Goal: Transaction & Acquisition: Book appointment/travel/reservation

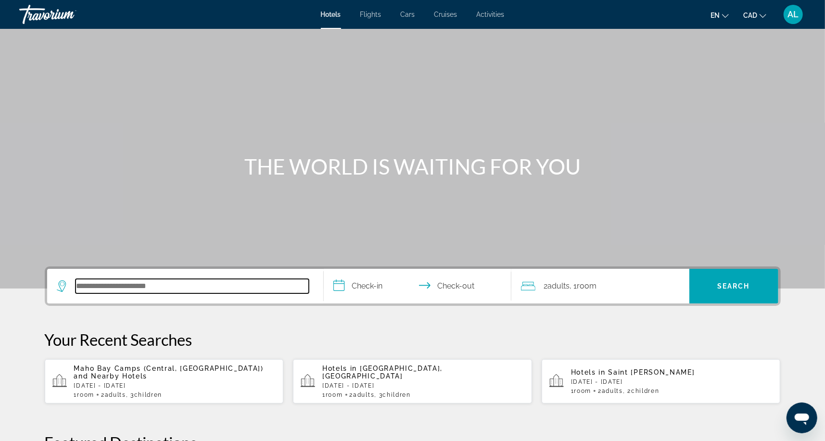
click at [98, 294] on input "Search hotel destination" at bounding box center [192, 286] width 233 height 14
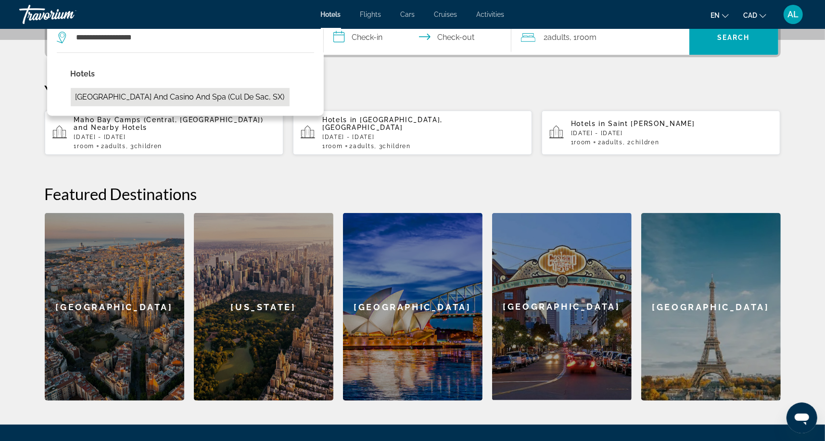
click at [140, 106] on button "[GEOGRAPHIC_DATA] and Casino and Spa (Cul De Sac, SX)" at bounding box center [180, 97] width 219 height 18
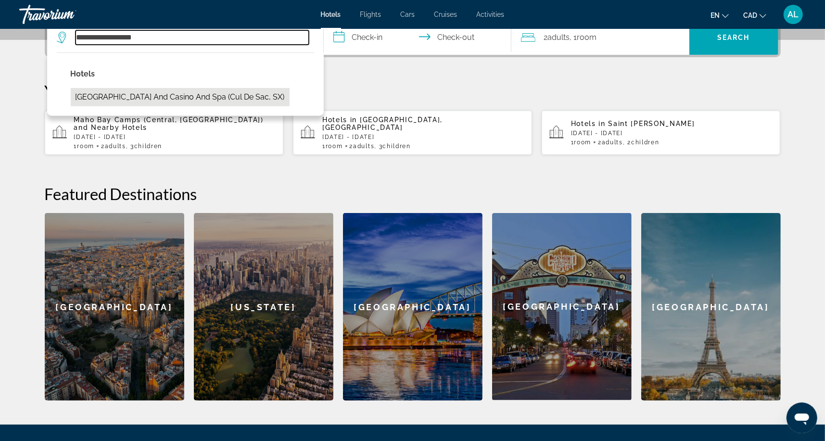
type input "**********"
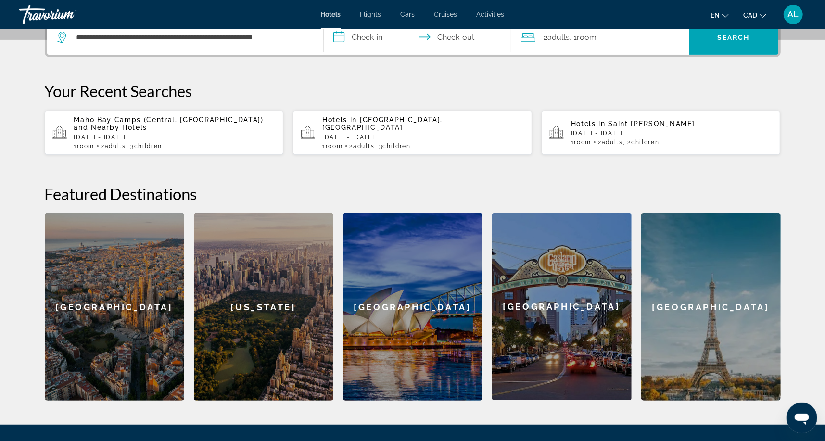
click at [383, 55] on input "**********" at bounding box center [420, 39] width 192 height 38
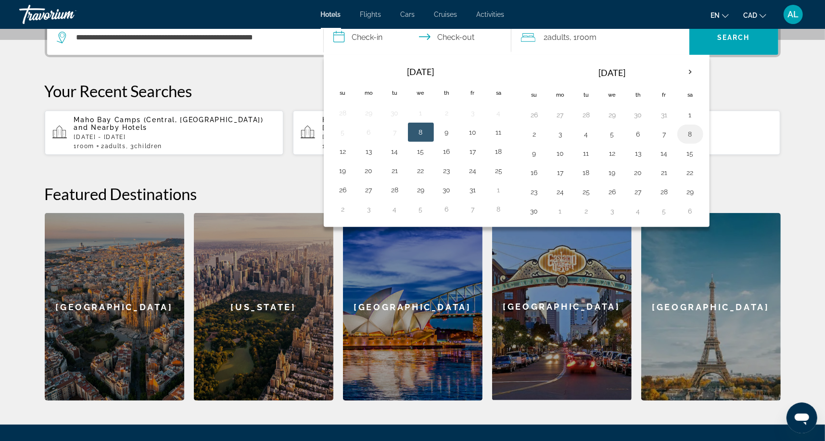
click at [693, 141] on button "8" at bounding box center [690, 134] width 15 height 13
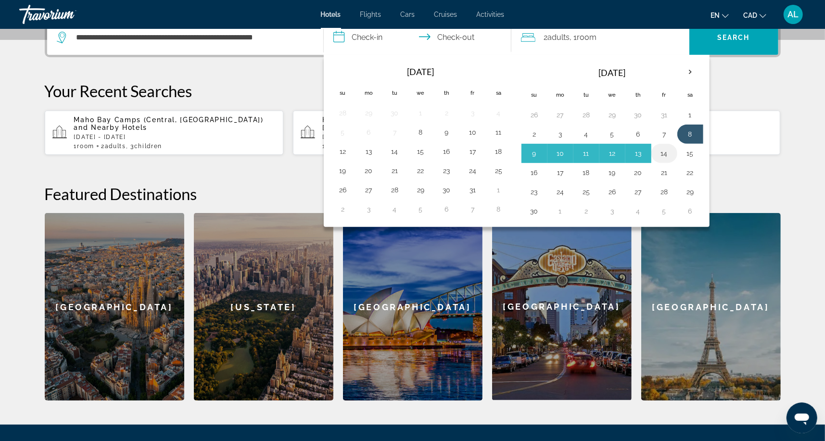
click at [669, 160] on button "14" at bounding box center [664, 153] width 15 height 13
type input "**********"
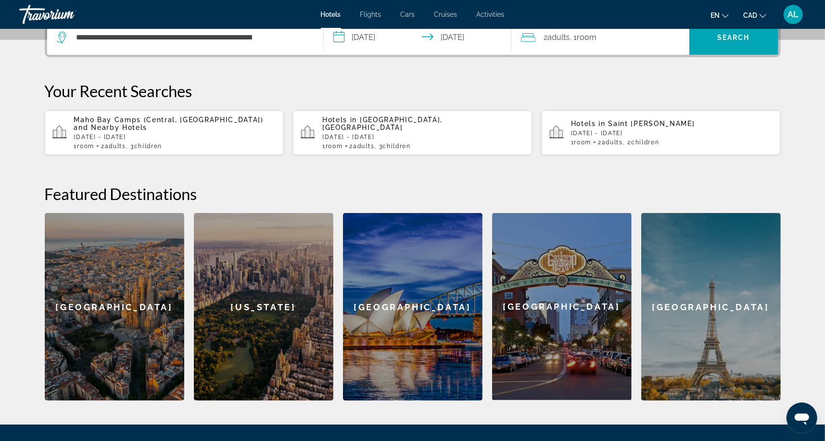
click at [583, 44] on span ", 1 Room rooms" at bounding box center [583, 37] width 27 height 13
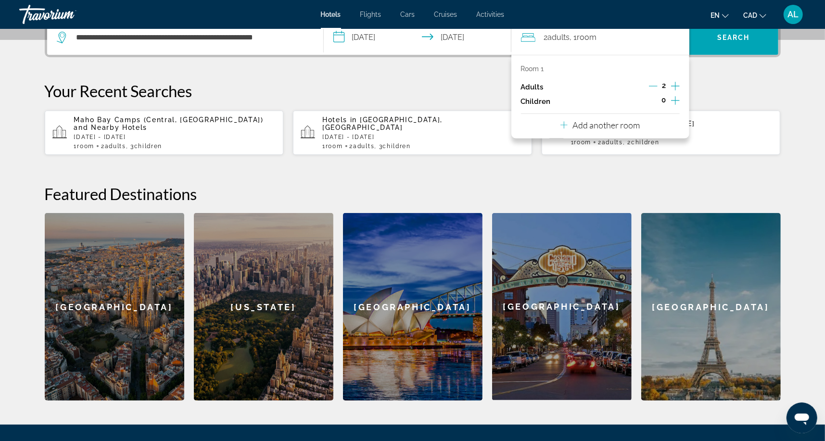
click at [621, 130] on p "Add another room" at bounding box center [606, 125] width 67 height 11
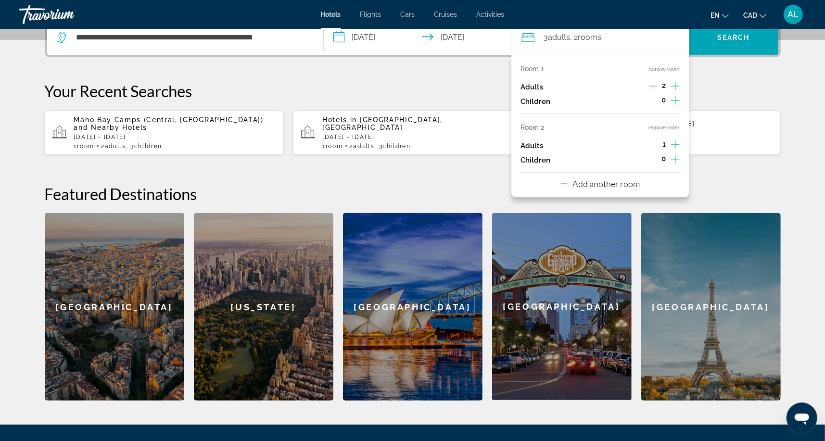
click at [680, 149] on icon "Increment adults" at bounding box center [675, 144] width 9 height 9
click at [680, 106] on icon "Increment children" at bounding box center [675, 101] width 9 height 12
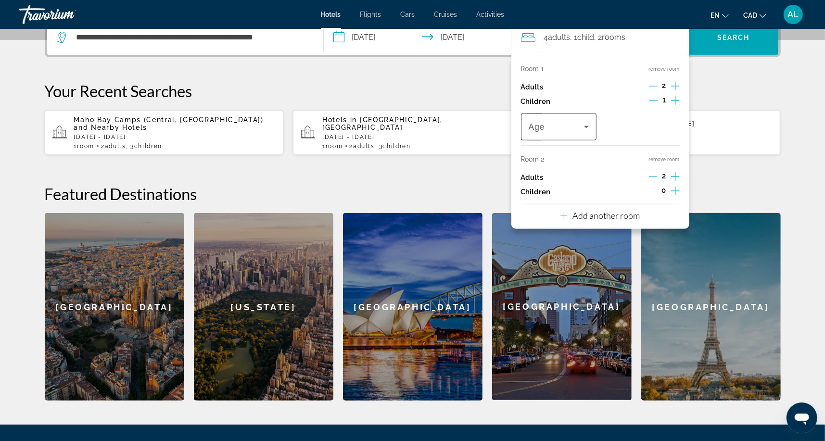
click at [585, 133] on span "Travelers: 4 adults, 1 child" at bounding box center [557, 127] width 56 height 12
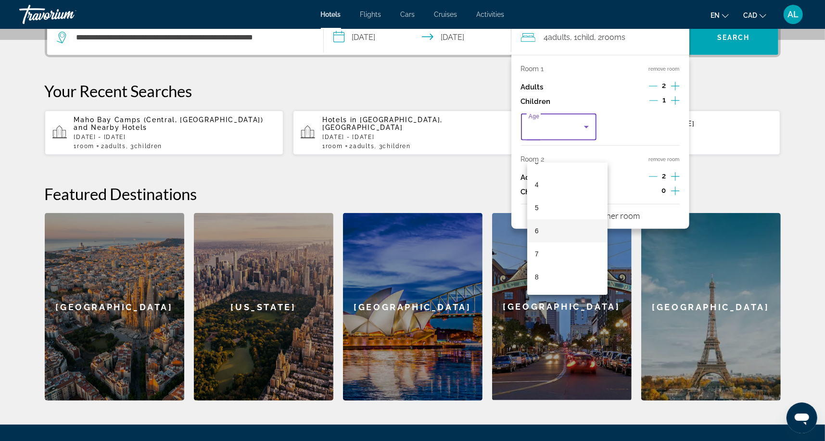
scroll to position [91, 0]
click at [565, 242] on mat-option "7" at bounding box center [567, 248] width 80 height 23
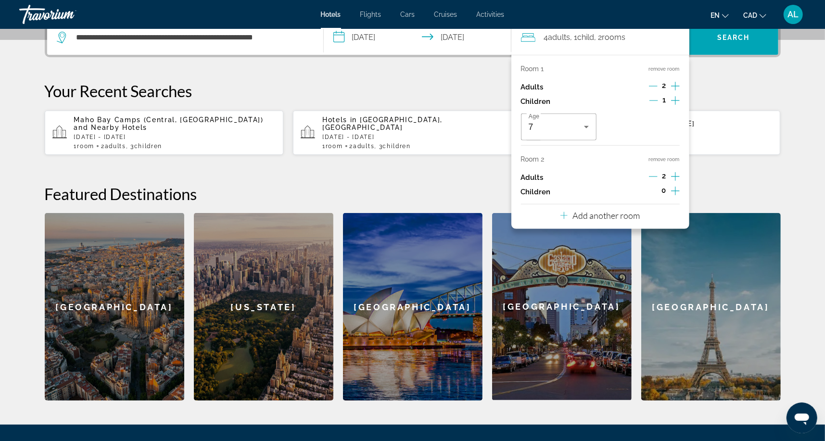
click at [680, 105] on icon "Increment children" at bounding box center [675, 100] width 9 height 9
click at [676, 133] on icon "Travelers: 4 adults, 2 children" at bounding box center [670, 127] width 12 height 12
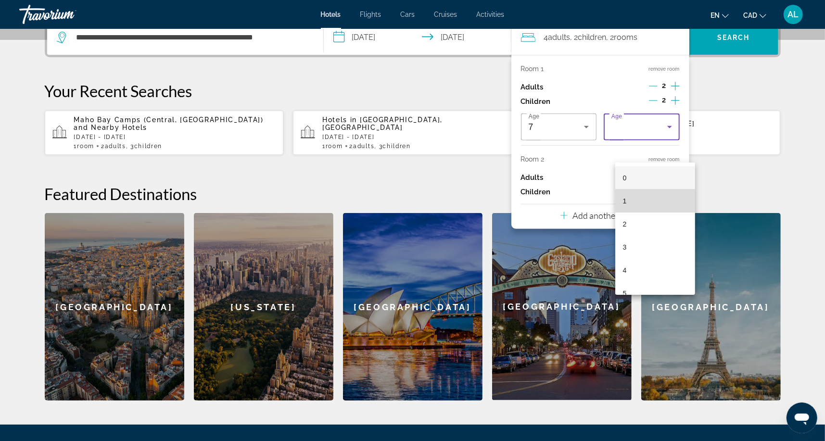
click at [648, 191] on mat-option "1" at bounding box center [655, 201] width 80 height 23
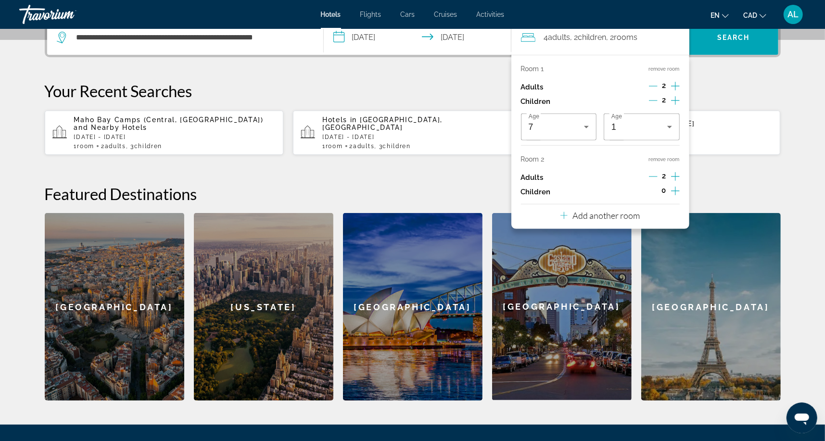
click at [680, 197] on icon "Increment children" at bounding box center [675, 191] width 9 height 12
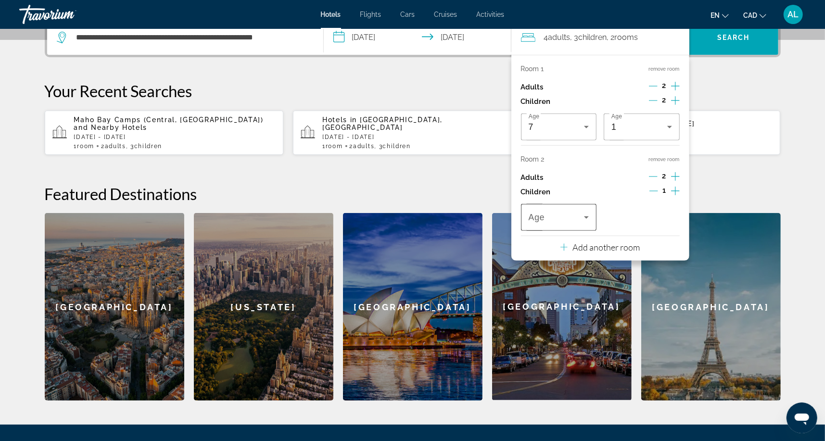
click at [573, 223] on span "Travelers: 4 adults, 3 children" at bounding box center [557, 218] width 56 height 12
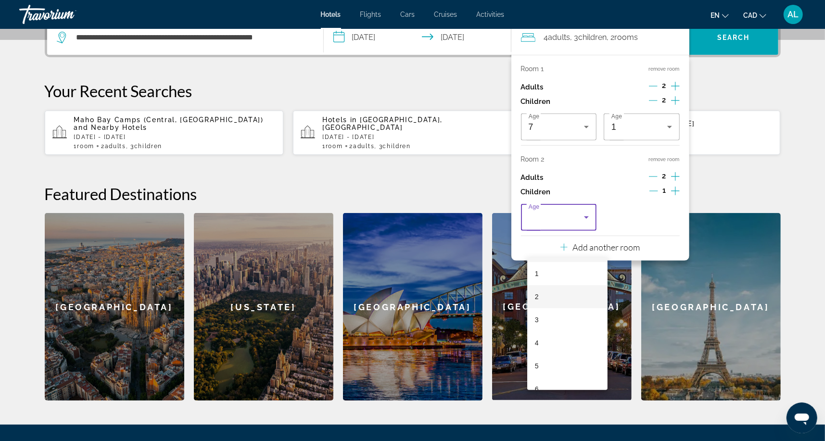
scroll to position [26, 0]
click at [557, 337] on mat-option "4" at bounding box center [567, 339] width 80 height 23
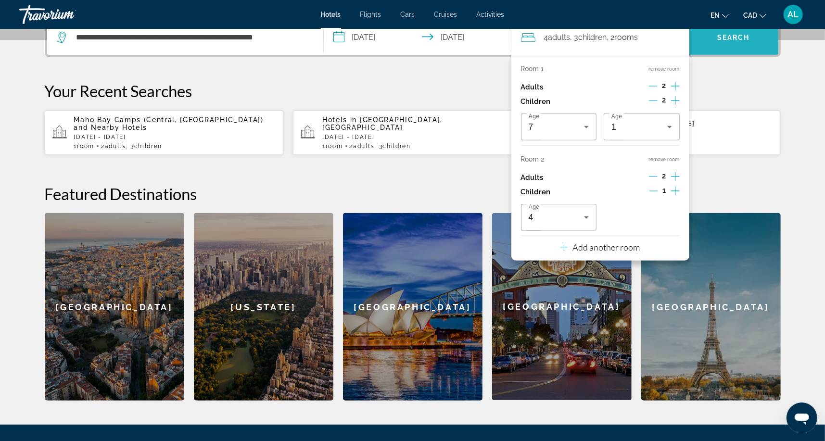
click at [735, 47] on span "Search" at bounding box center [734, 37] width 89 height 23
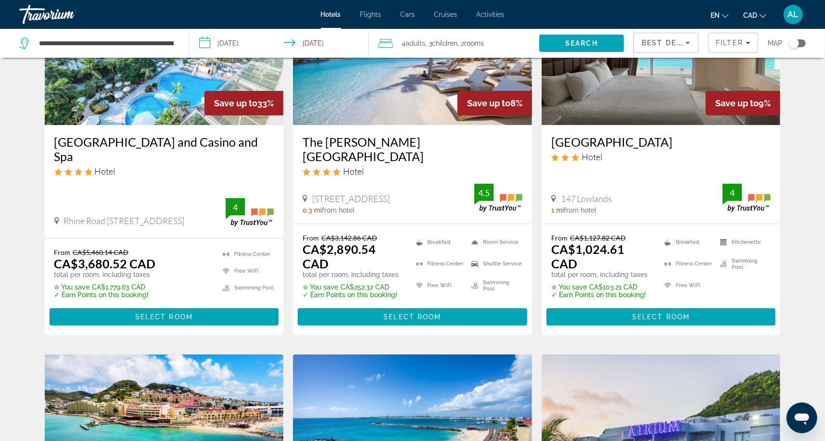
scroll to position [136, 0]
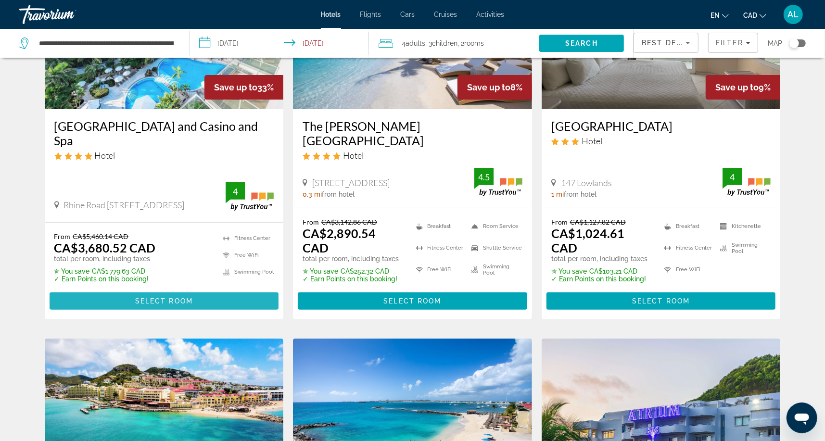
click at [142, 303] on span "Main content" at bounding box center [165, 301] width 230 height 23
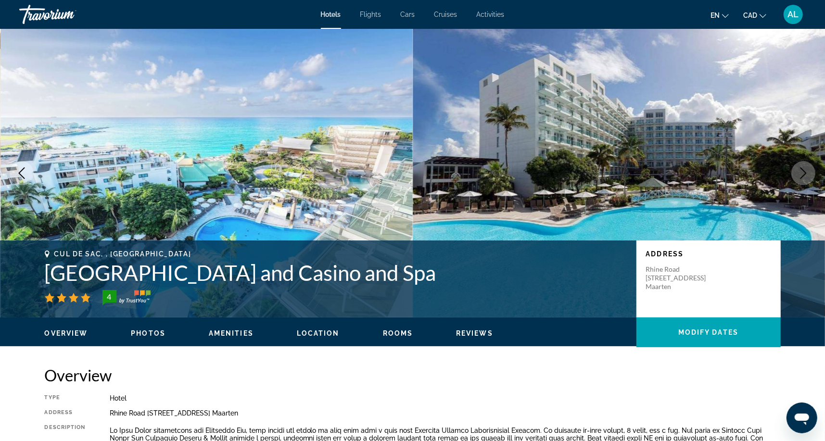
copy h1 "onesta [GEOGRAPHIC_DATA] and Casino and Spa"
drag, startPoint x: 463, startPoint y: 291, endPoint x: 35, endPoint y: 277, distance: 428.5
click at [45, 276] on h1 "[GEOGRAPHIC_DATA] and Casino and Spa" at bounding box center [336, 272] width 582 height 25
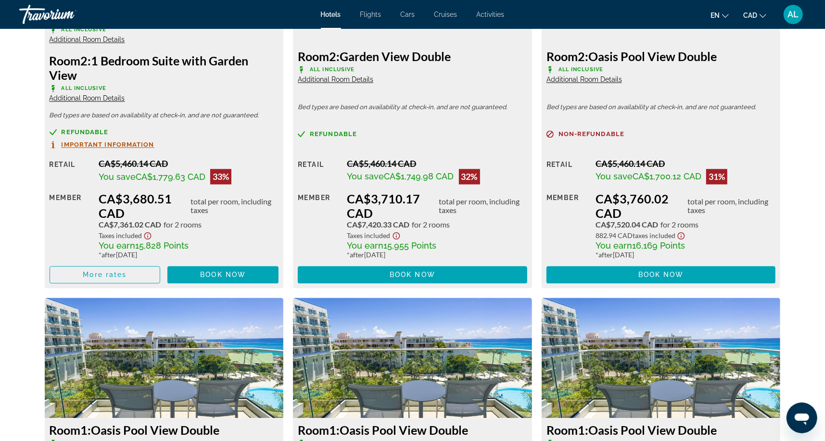
scroll to position [1473, 0]
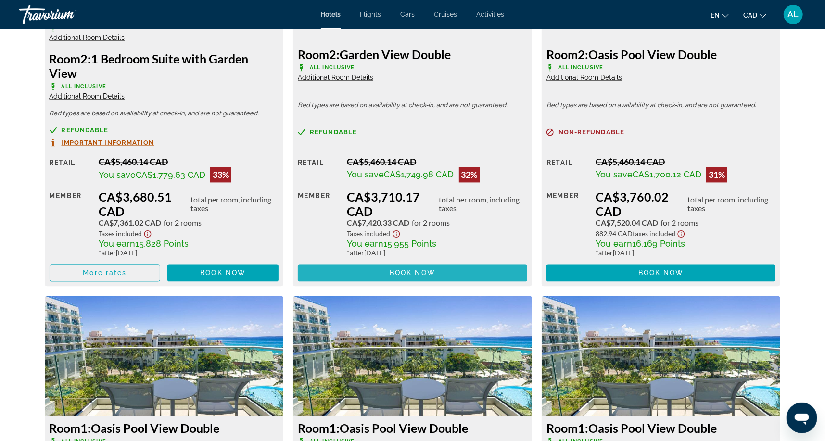
click at [431, 277] on span "Book now" at bounding box center [413, 273] width 46 height 8
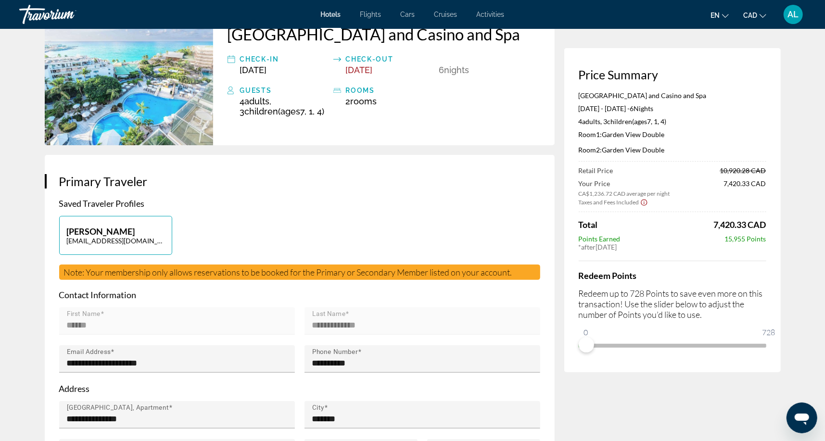
scroll to position [79, 0]
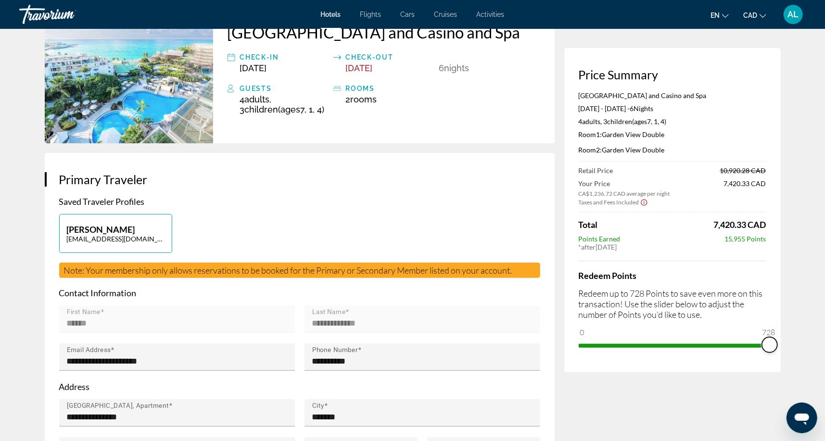
drag, startPoint x: 595, startPoint y: 362, endPoint x: 861, endPoint y: 363, distance: 266.1
click at [825, 362] on html "Skip to main content Hotels Flights Cars Cruises Activities Hotels Flights Cars…" at bounding box center [412, 141] width 825 height 441
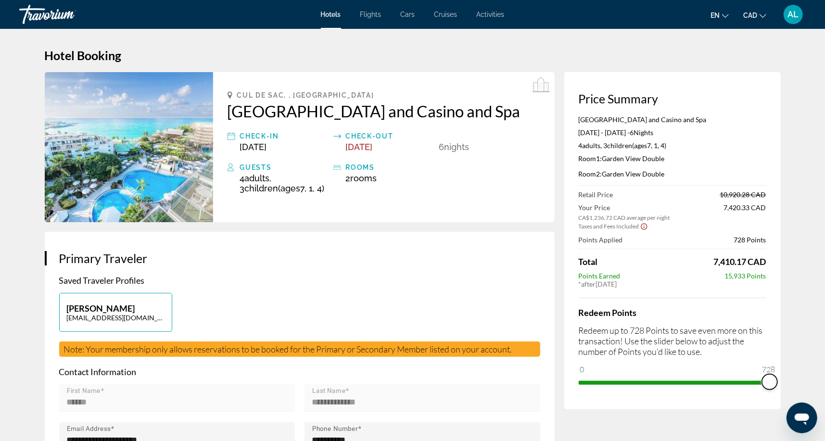
scroll to position [0, 0]
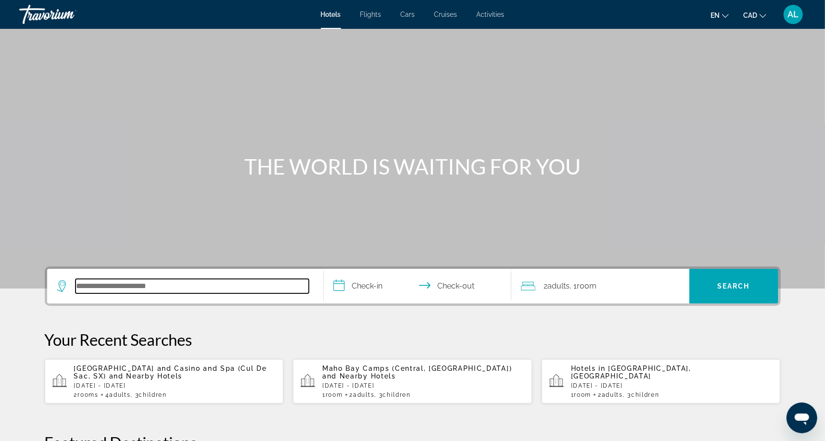
drag, startPoint x: 132, startPoint y: 306, endPoint x: 135, endPoint y: 299, distance: 7.1
click at [133, 294] on input "Search hotel destination" at bounding box center [192, 286] width 233 height 14
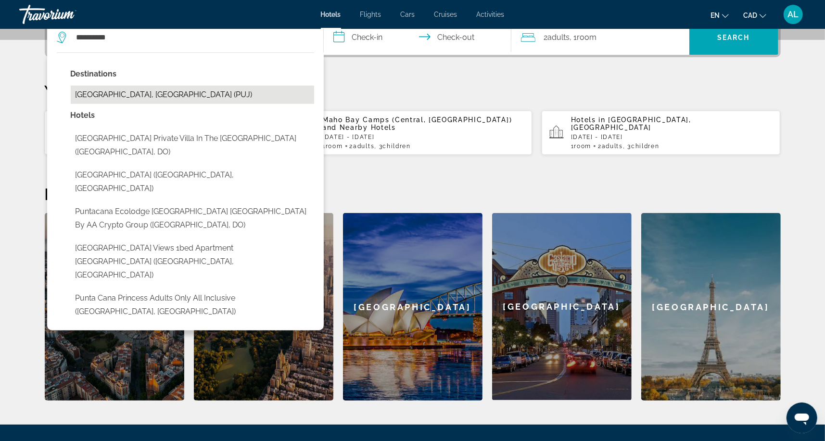
click at [148, 104] on button "Punta Cana, Dominican Republic (PUJ)" at bounding box center [192, 95] width 243 height 18
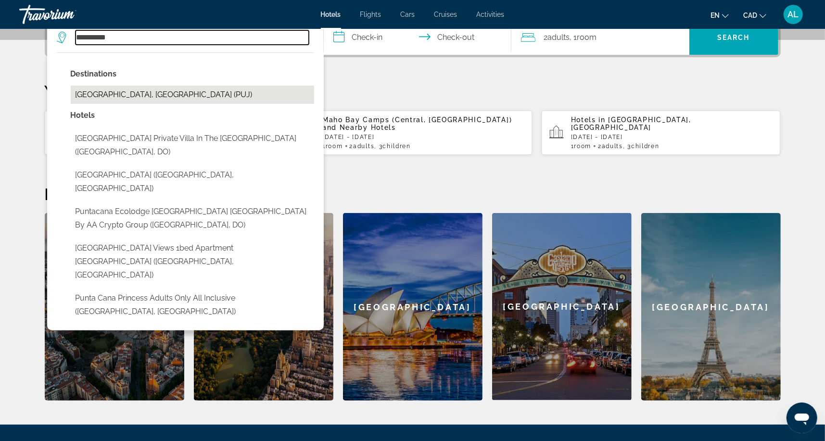
type input "**********"
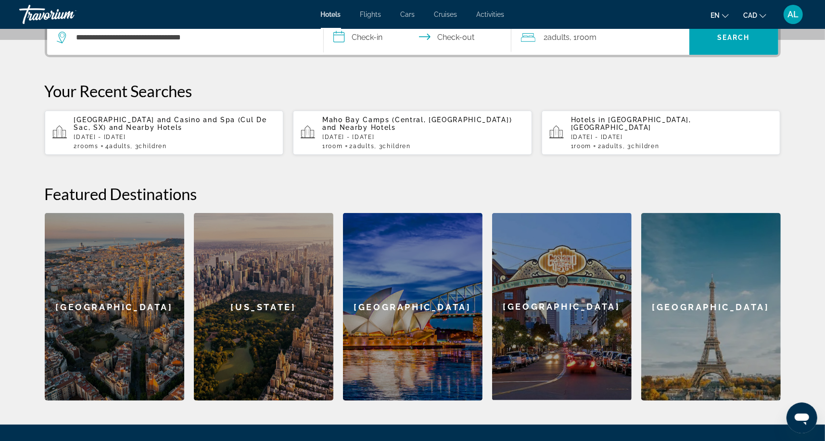
click at [335, 55] on input "**********" at bounding box center [420, 39] width 192 height 38
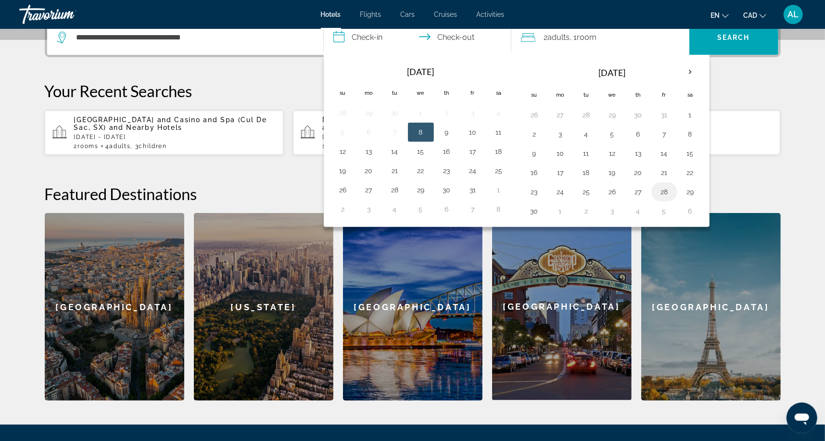
drag, startPoint x: 689, startPoint y: 212, endPoint x: 677, endPoint y: 210, distance: 12.3
click at [689, 199] on button "29" at bounding box center [690, 191] width 15 height 13
click at [688, 83] on th "Next month" at bounding box center [690, 72] width 26 height 21
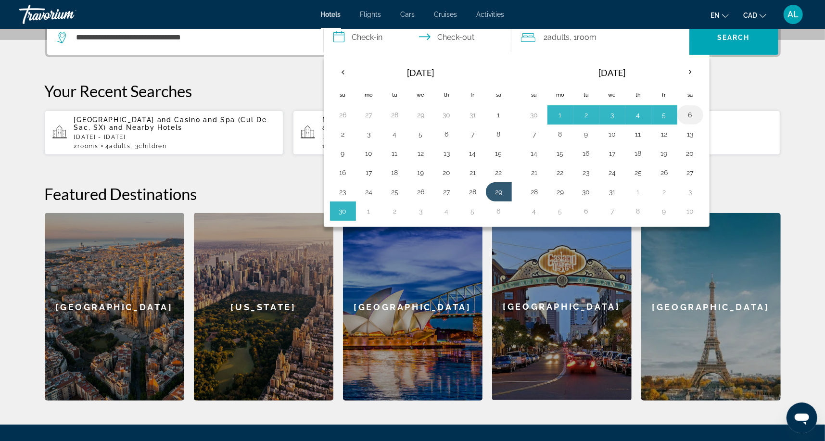
click at [695, 122] on button "6" at bounding box center [690, 114] width 15 height 13
type input "**********"
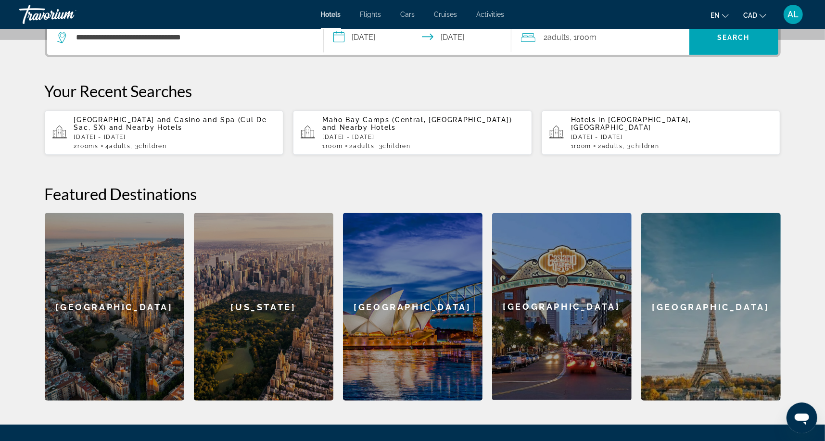
click at [586, 44] on span ", 1 Room rooms" at bounding box center [583, 37] width 27 height 13
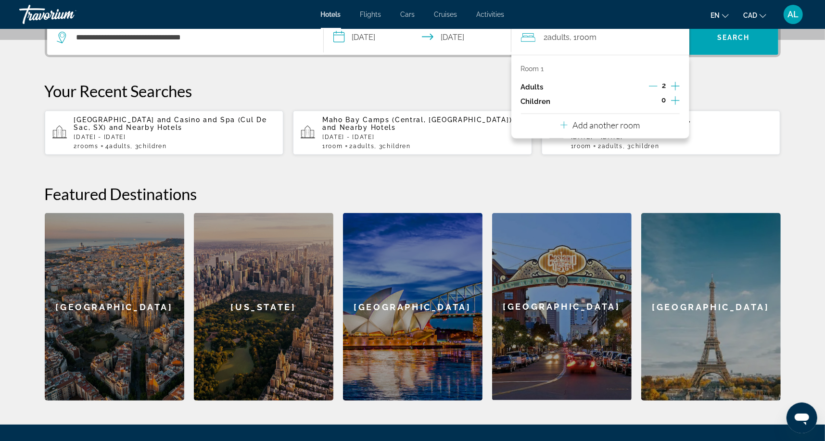
click at [658, 90] on icon "Decrement adults" at bounding box center [653, 86] width 9 height 9
click at [746, 41] on span "Search" at bounding box center [733, 38] width 33 height 8
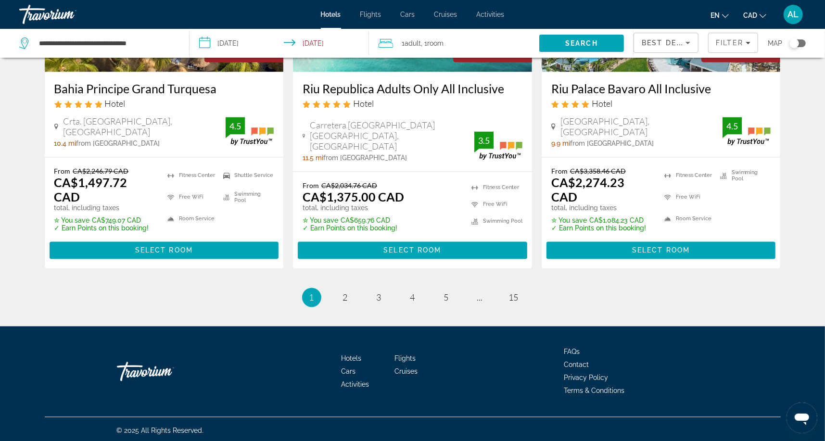
scroll to position [1358, 0]
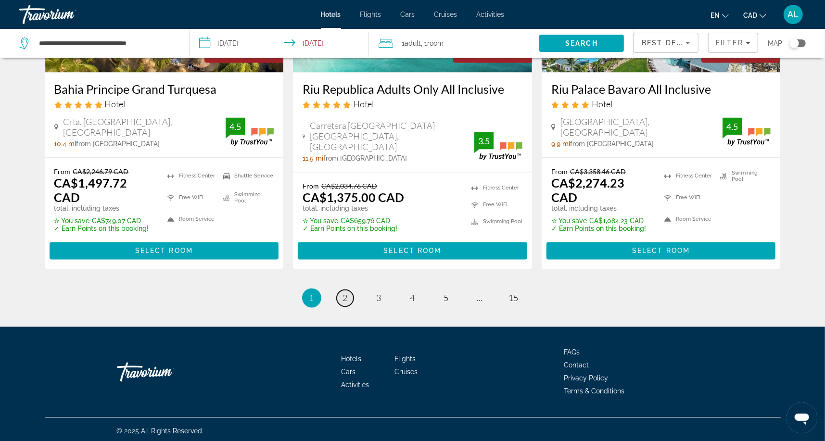
click at [344, 293] on span "2" at bounding box center [345, 298] width 5 height 11
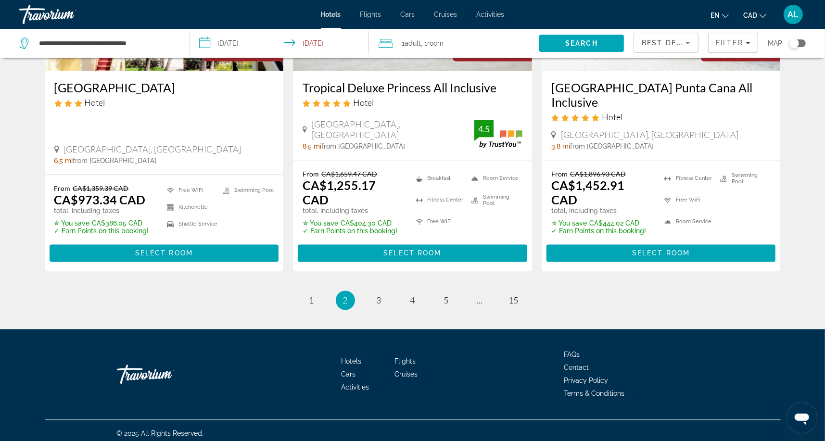
scroll to position [1315, 0]
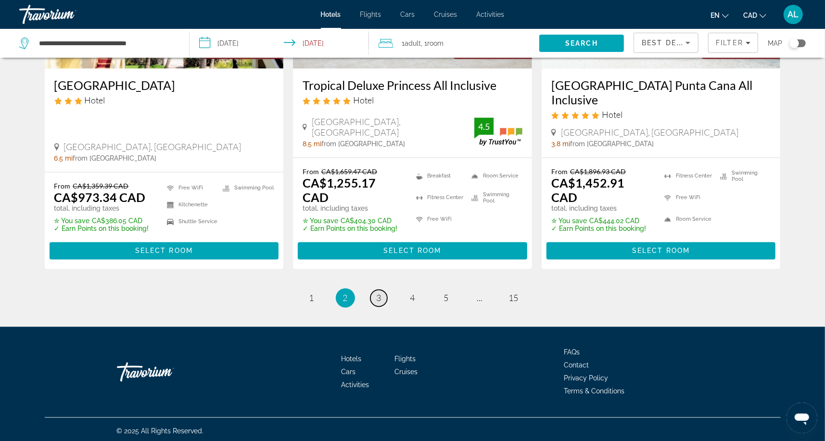
click at [379, 304] on span "3" at bounding box center [379, 298] width 5 height 11
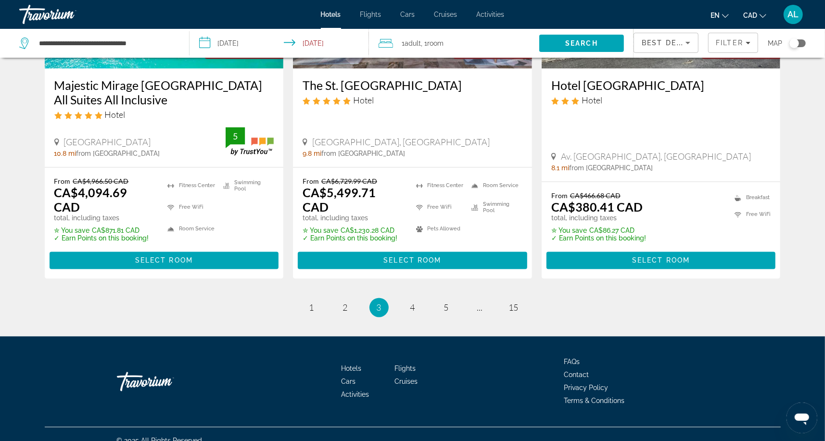
scroll to position [1301, 0]
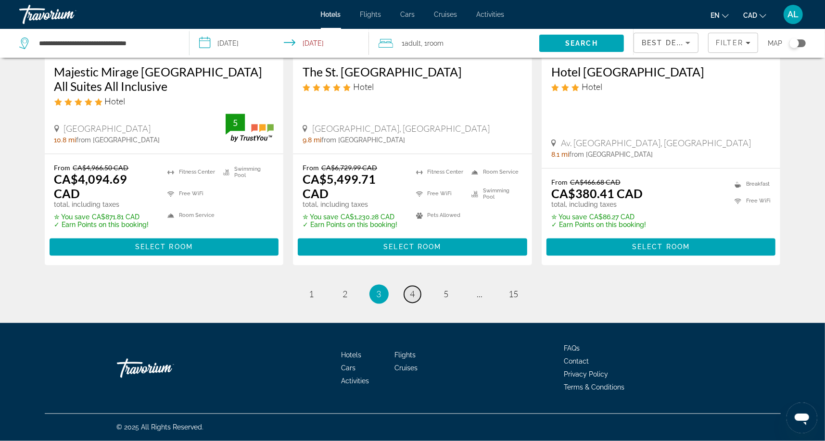
click at [410, 289] on span "4" at bounding box center [412, 294] width 5 height 11
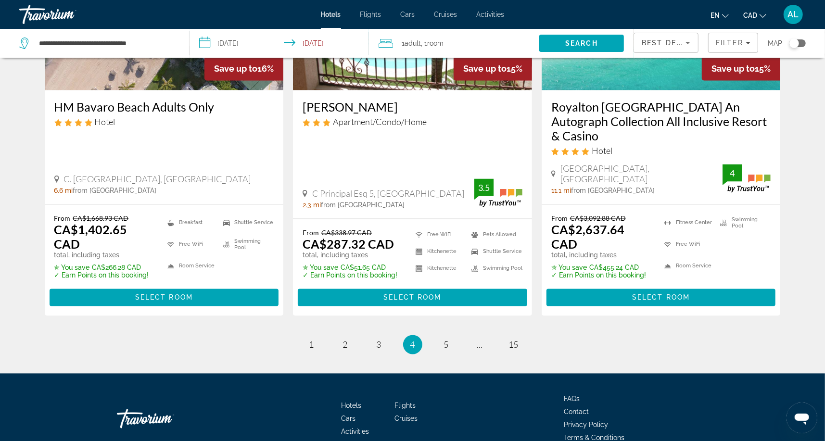
scroll to position [1323, 0]
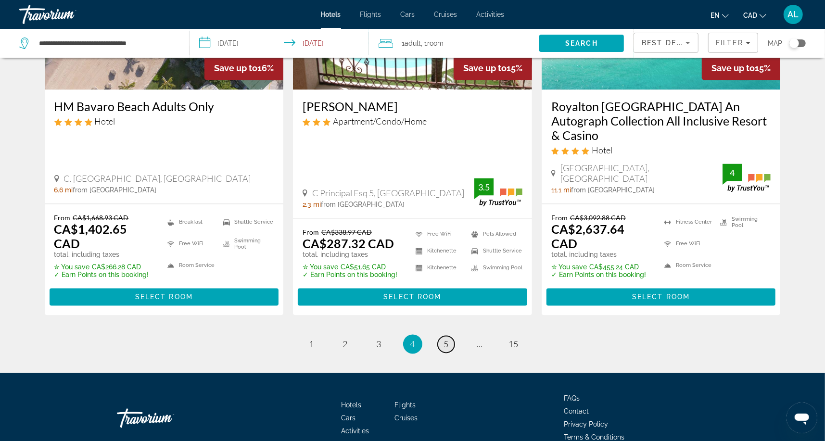
click at [449, 339] on span "5" at bounding box center [446, 344] width 5 height 11
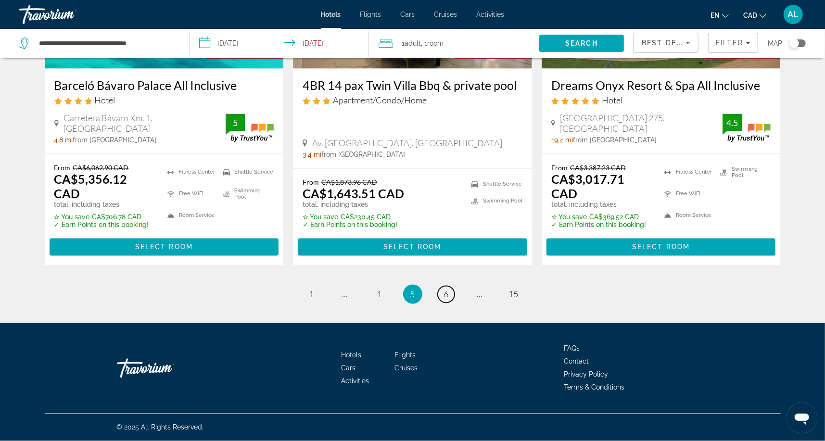
scroll to position [1388, 0]
click at [453, 289] on link "page 6" at bounding box center [446, 294] width 17 height 17
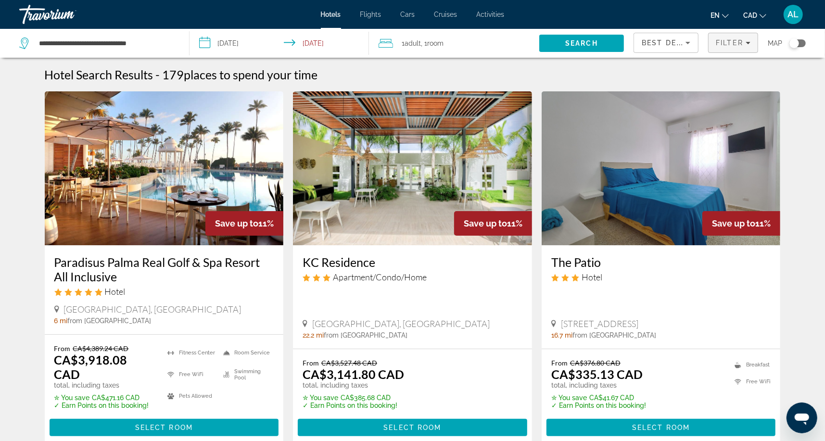
click at [736, 42] on span "Filter" at bounding box center [729, 43] width 27 height 8
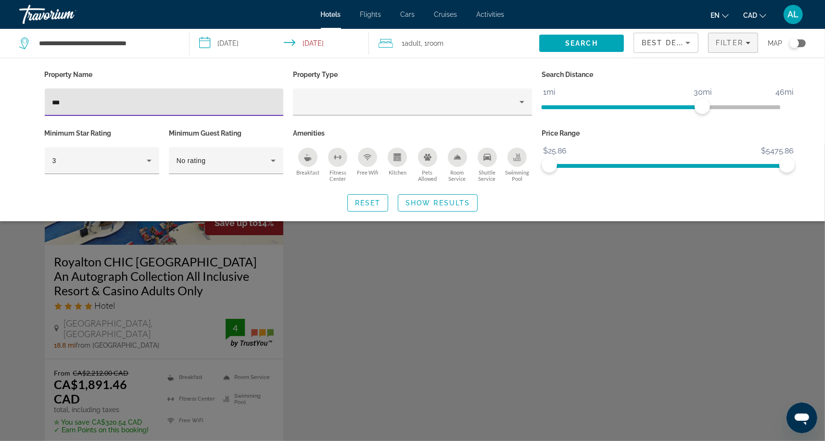
scroll to position [0, 0]
type input "***"
click at [191, 306] on div "Search widget" at bounding box center [412, 292] width 825 height 297
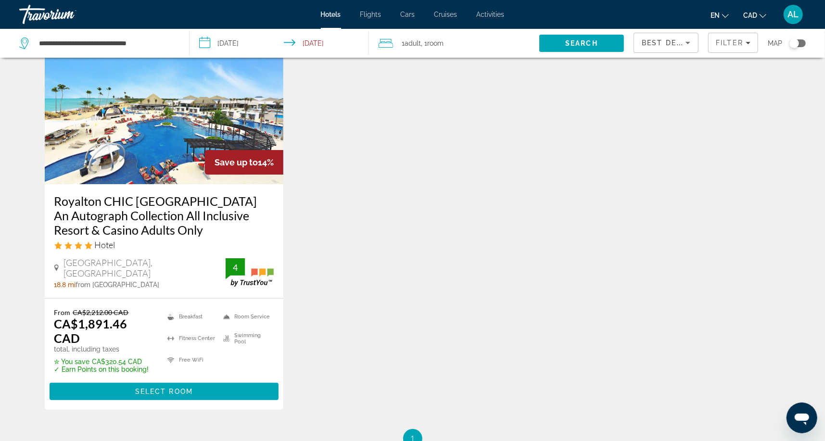
scroll to position [60, 0]
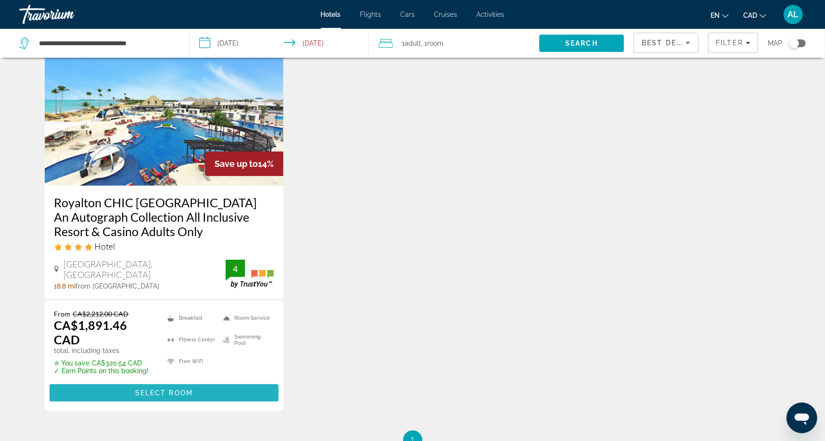
click at [167, 397] on span "Select Room" at bounding box center [164, 393] width 58 height 8
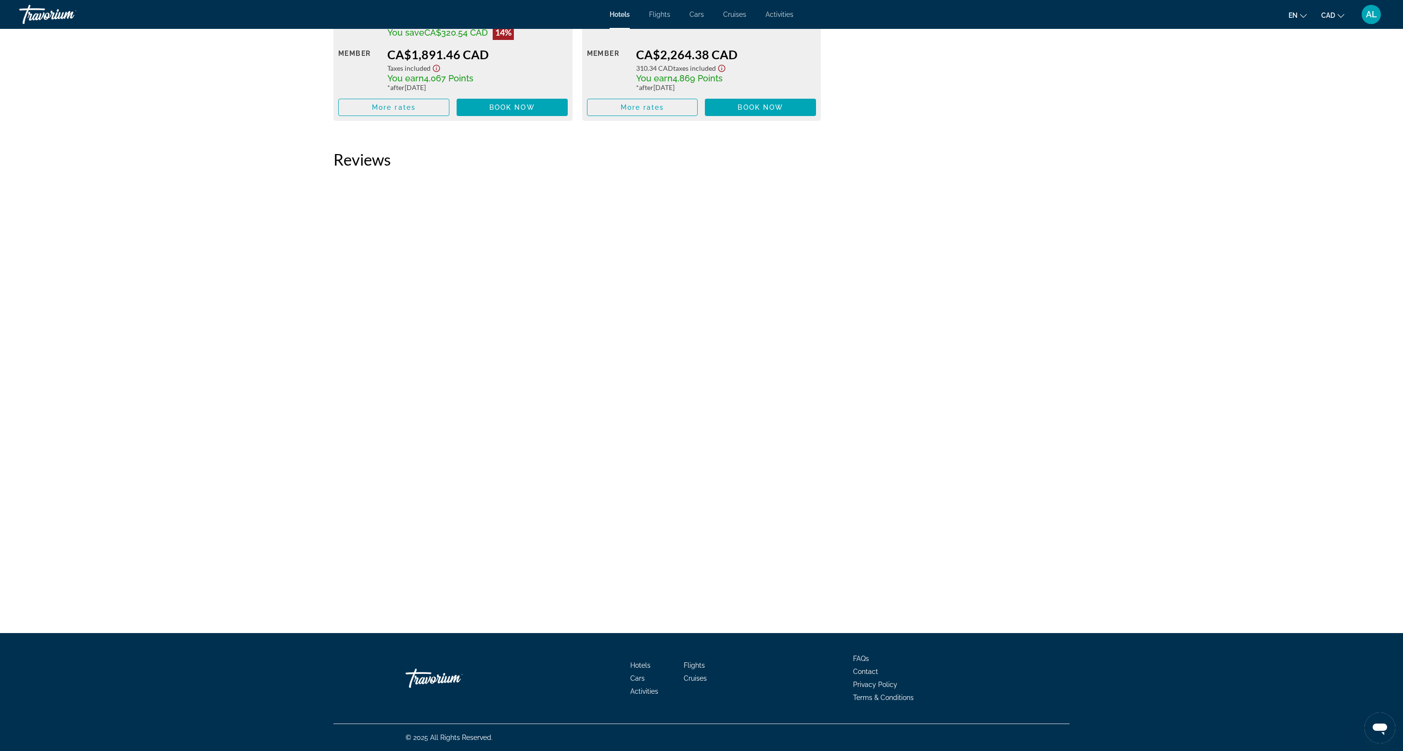
scroll to position [1989, 0]
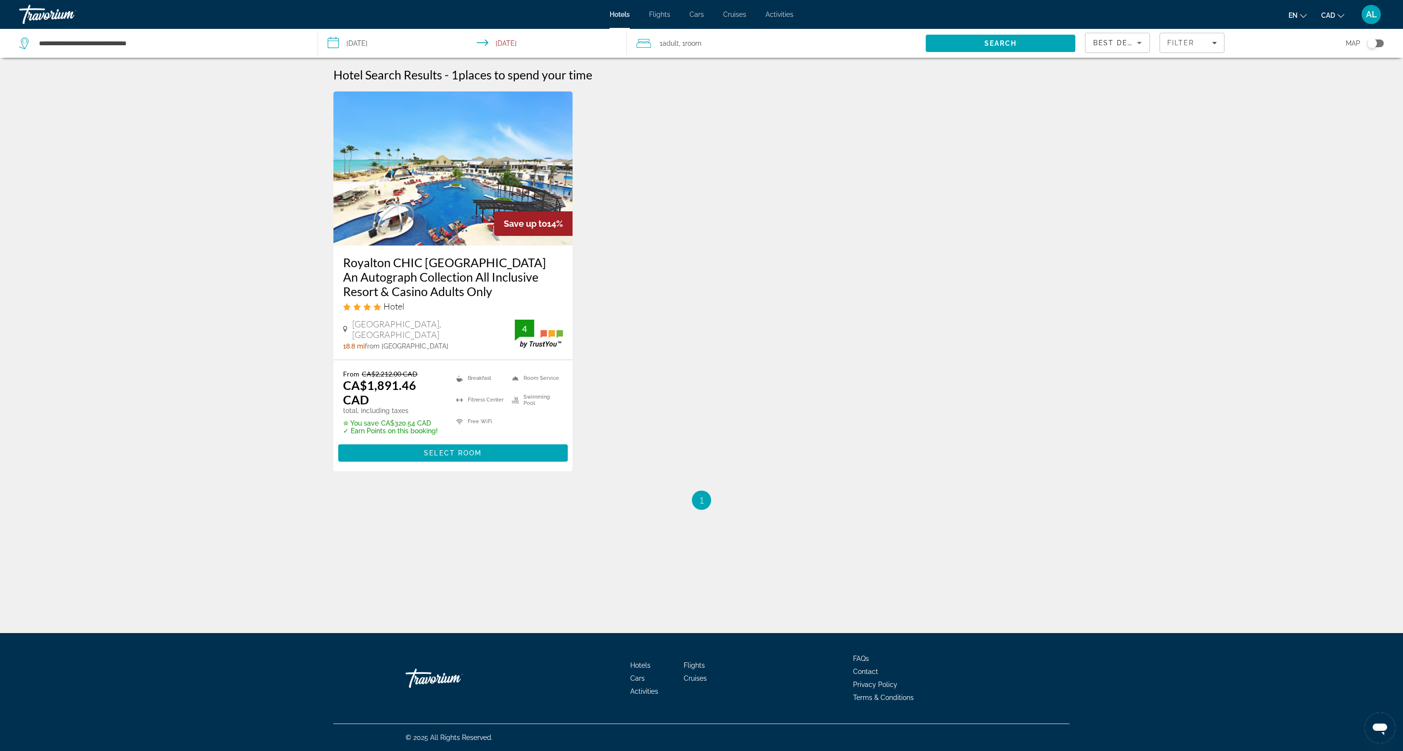
scroll to position [76, 0]
click at [825, 47] on span "Filter" at bounding box center [1180, 43] width 27 height 8
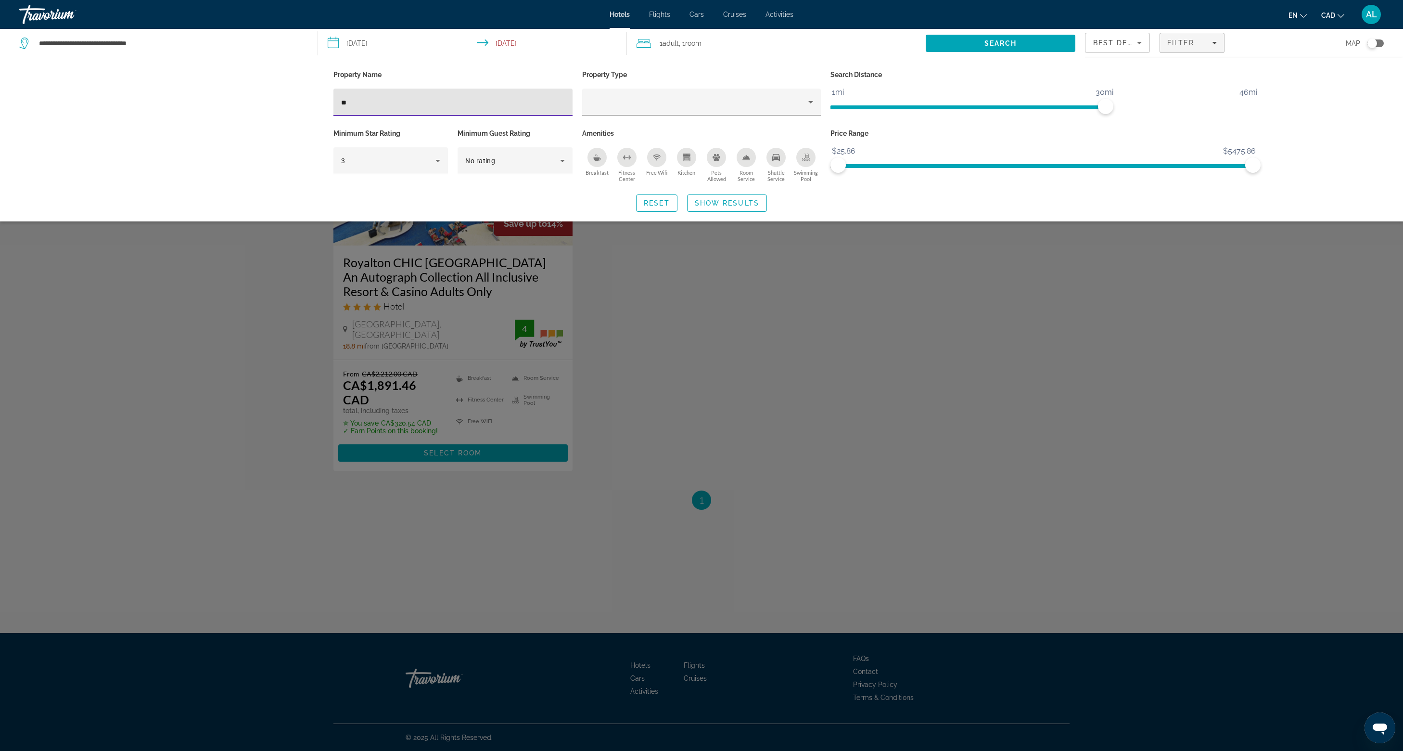
type input "*"
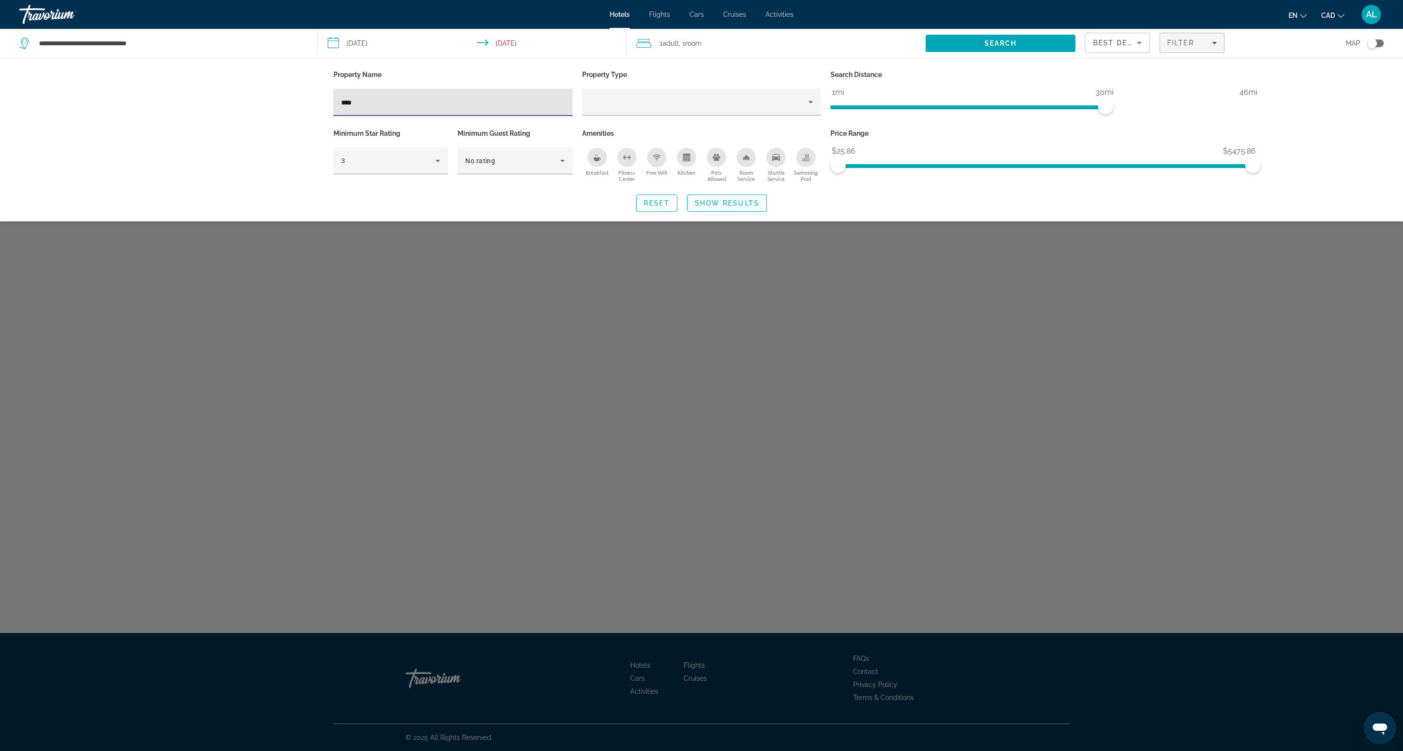
type input "****"
click at [759, 207] on span "Show Results" at bounding box center [727, 203] width 64 height 8
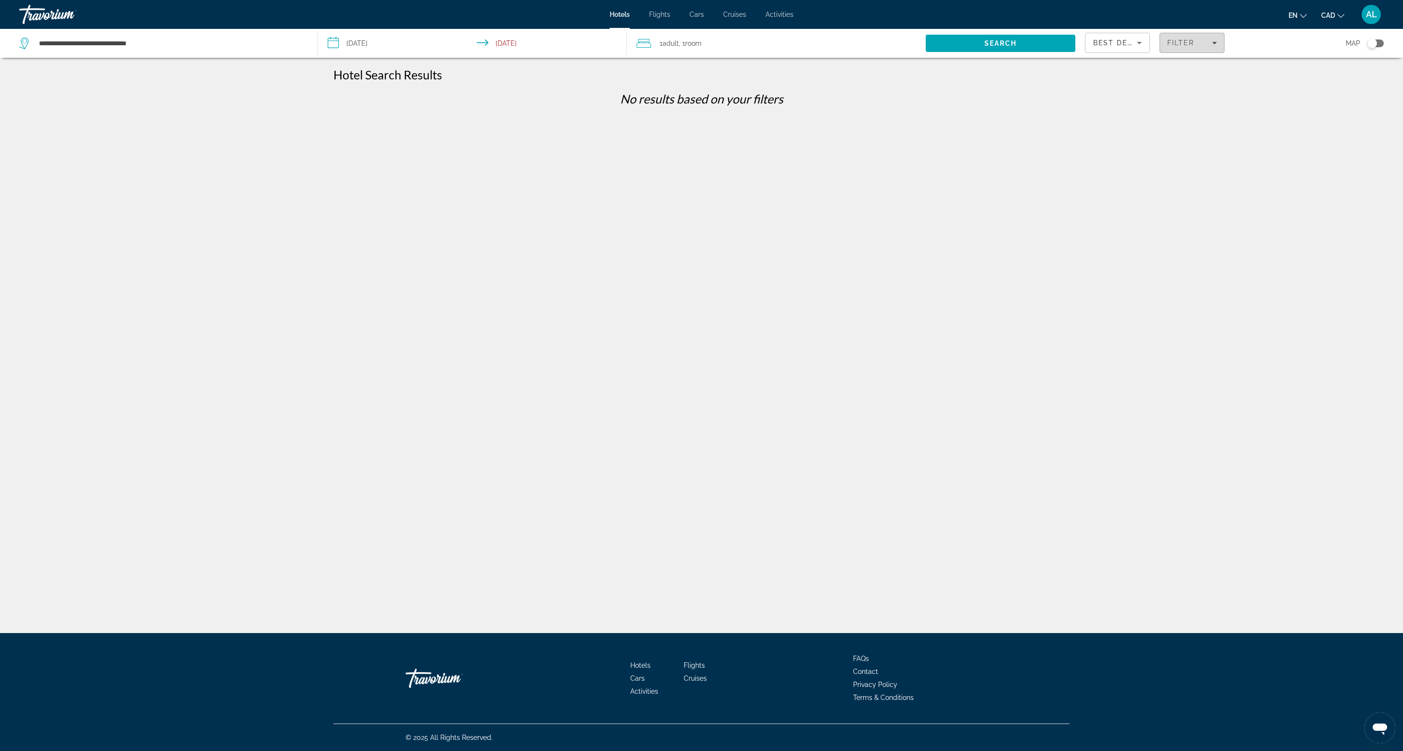
click at [825, 47] on div "Filter" at bounding box center [1192, 43] width 50 height 8
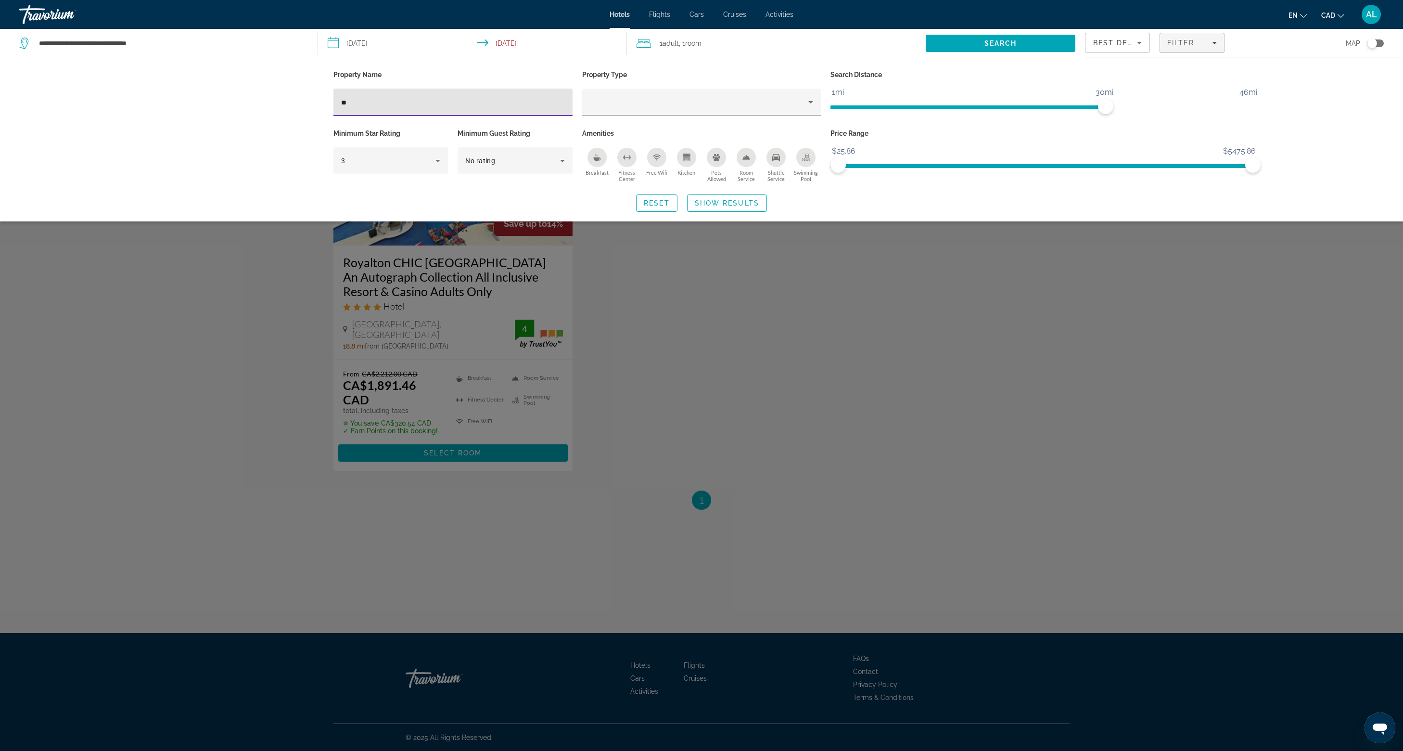
type input "*"
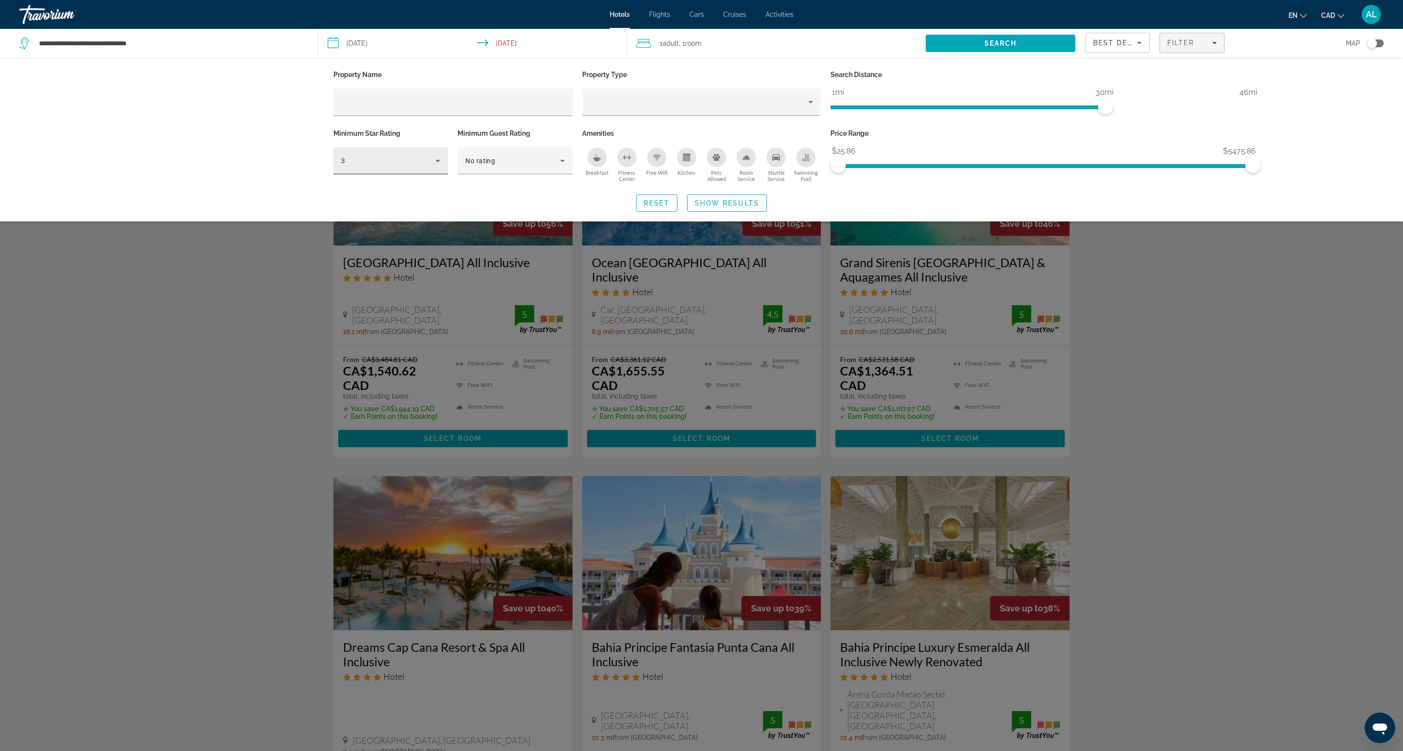
click at [341, 174] on div "3" at bounding box center [390, 160] width 99 height 27
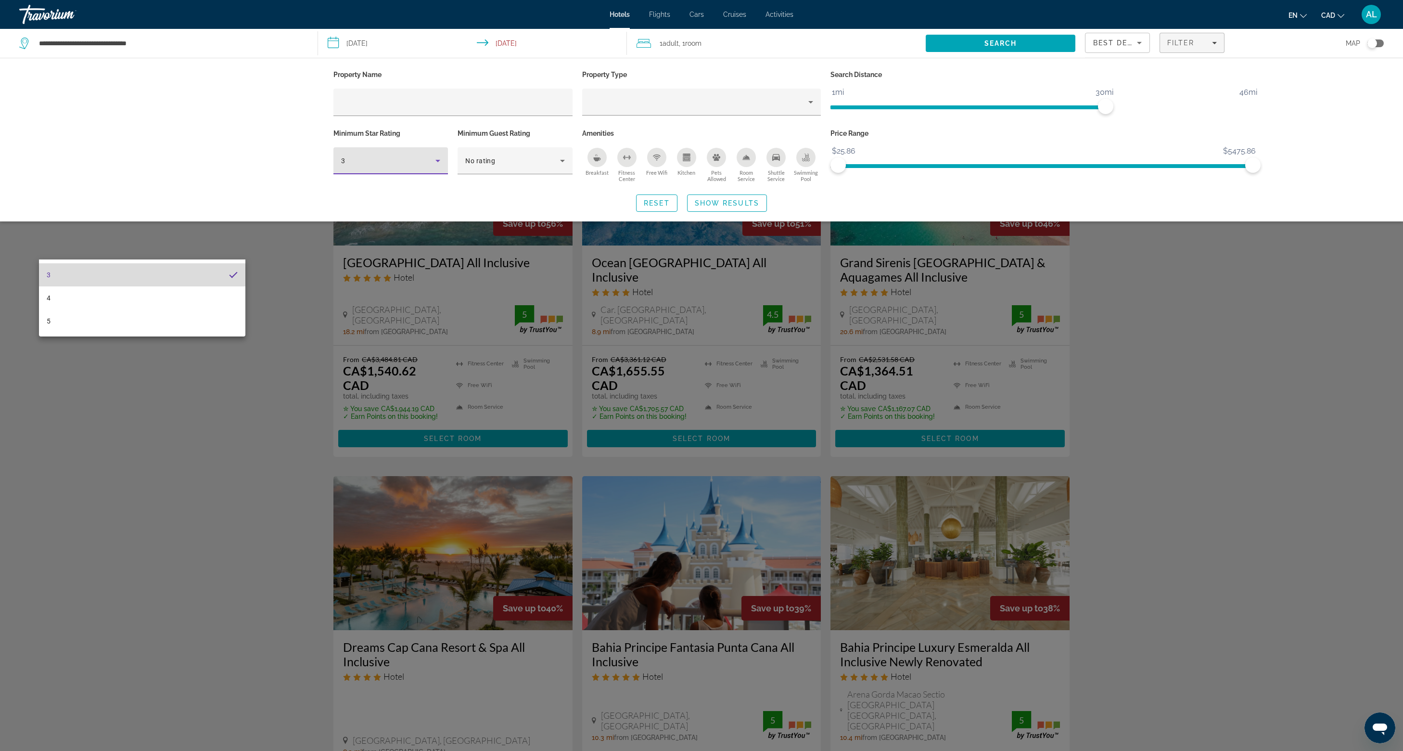
click at [168, 285] on mat-option "3" at bounding box center [142, 274] width 206 height 23
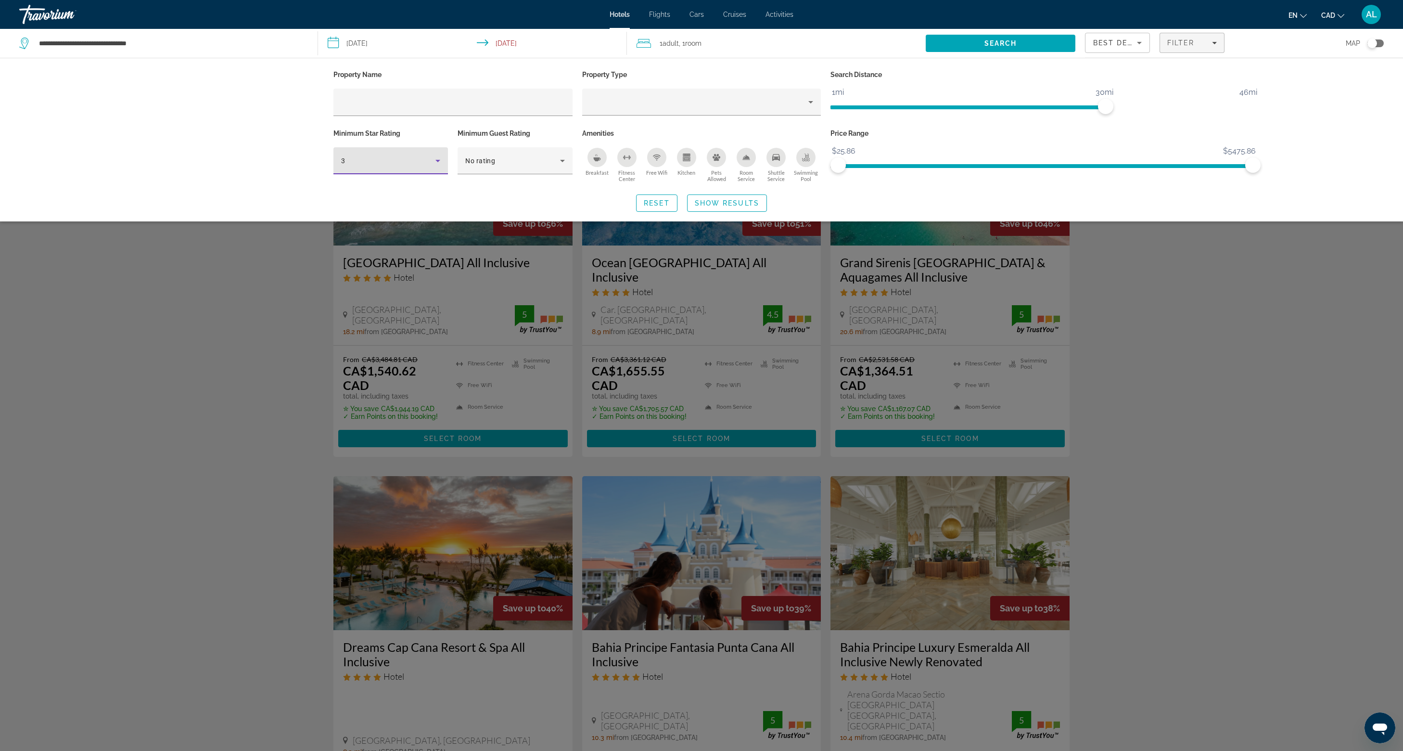
click at [341, 166] on div "3" at bounding box center [388, 161] width 94 height 12
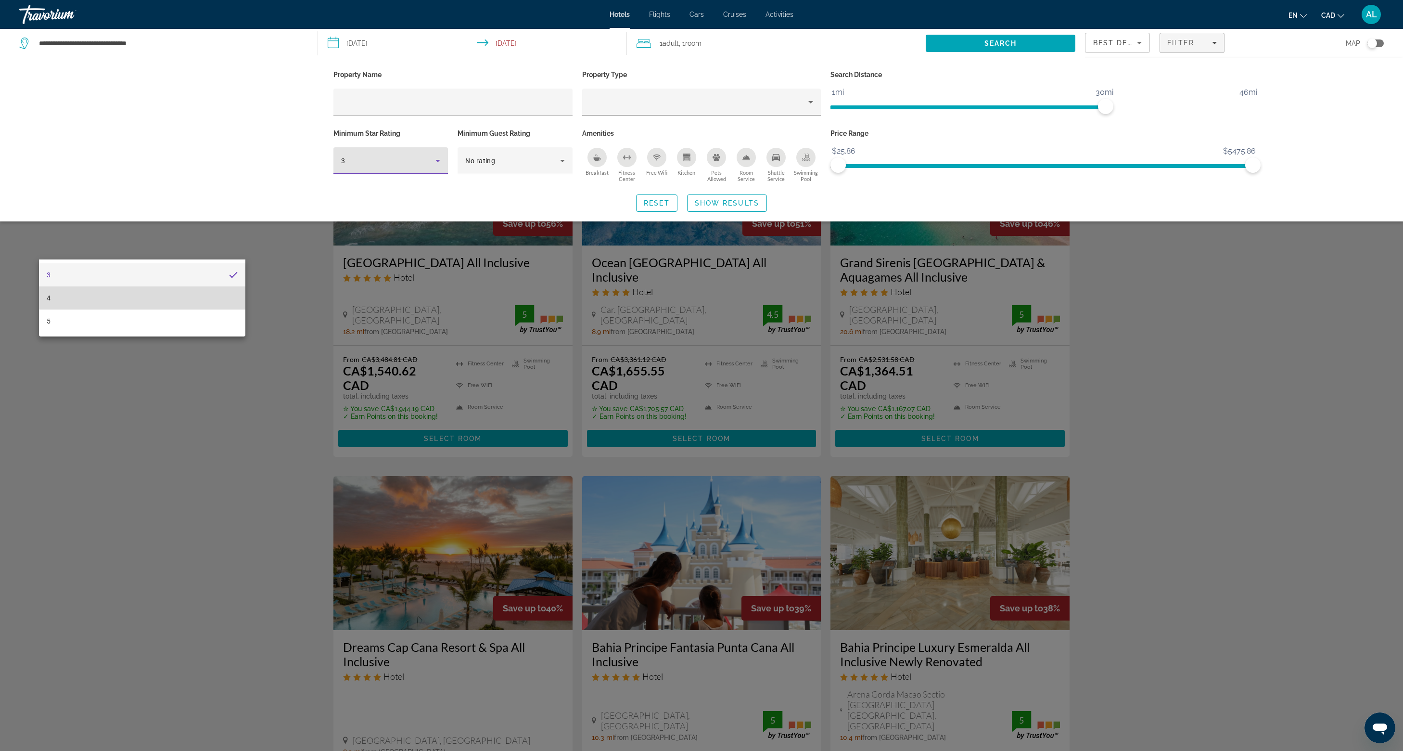
click at [157, 294] on mat-option "4" at bounding box center [142, 297] width 206 height 23
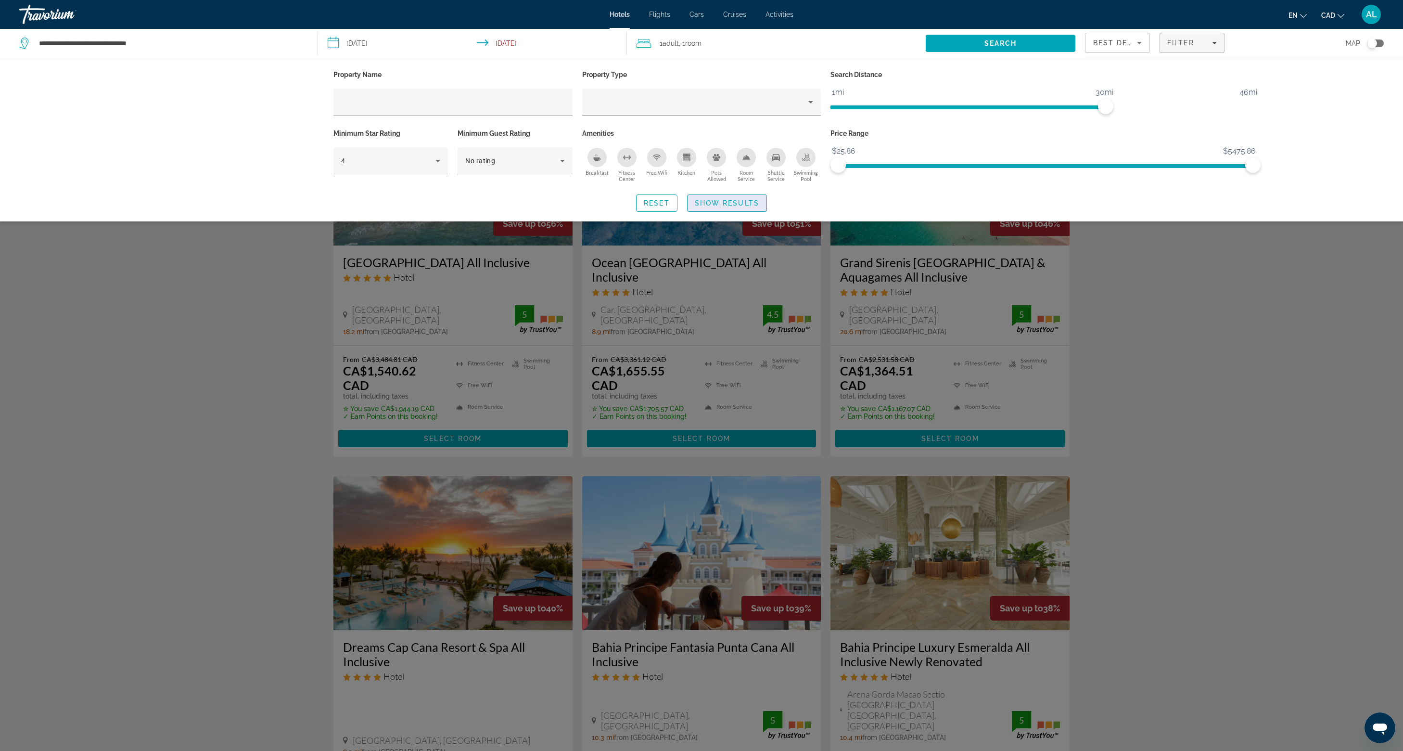
click at [709, 207] on span "Show Results" at bounding box center [727, 203] width 64 height 8
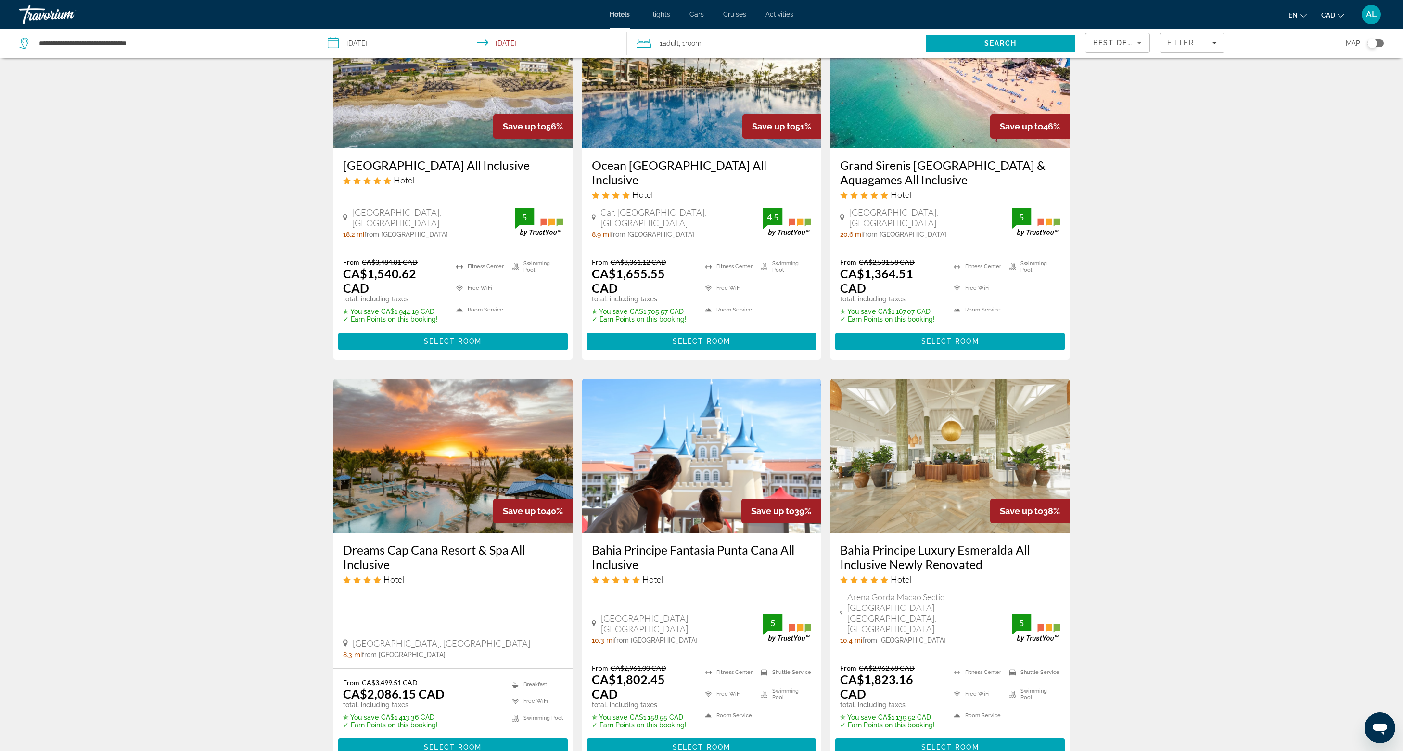
scroll to position [95, 0]
